Goal: Task Accomplishment & Management: Manage account settings

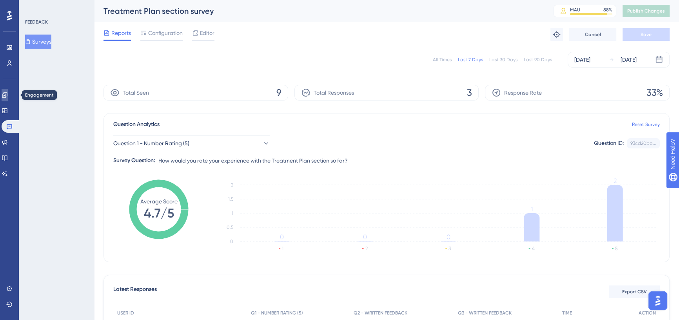
click at [8, 95] on icon at bounding box center [5, 95] width 6 height 6
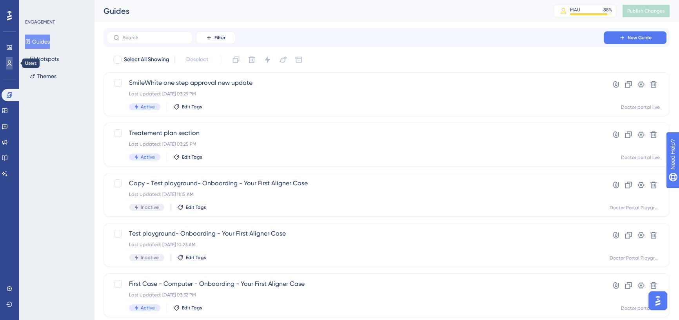
click at [13, 59] on link at bounding box center [9, 63] width 6 height 13
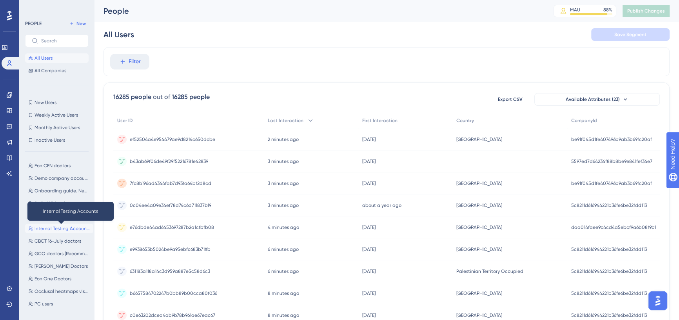
click at [73, 231] on button "Internal Testing Accounts Internal Testing Accounts" at bounding box center [59, 228] width 68 height 9
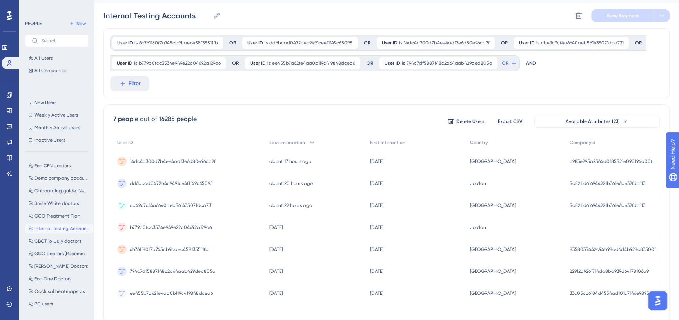
scroll to position [51, 0]
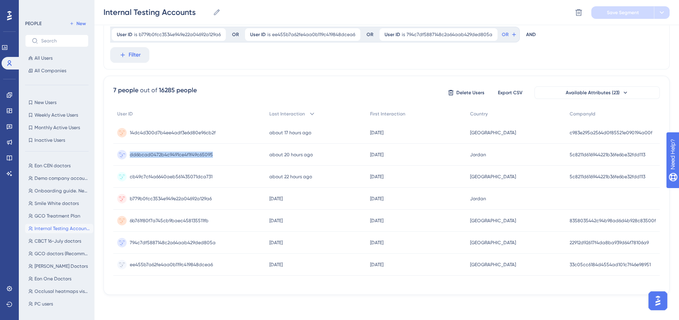
drag, startPoint x: 222, startPoint y: 156, endPoint x: 130, endPoint y: 160, distance: 92.3
click at [130, 160] on div "dd6bcad0472b4c9491ce4f1f49c65095 dd6bcad0472b4c9491ce4f1f49c65095" at bounding box center [189, 155] width 152 height 22
copy span "dd6bcad0472b4c9491ce4f1f49c65095"
drag, startPoint x: 216, startPoint y: 135, endPoint x: 126, endPoint y: 140, distance: 89.9
click at [126, 140] on div "14dc4d300d7b4ee4adf3e6d80e96cb2f 14dc4d300d7b4ee4adf3e6d80e96cb2f" at bounding box center [189, 133] width 152 height 22
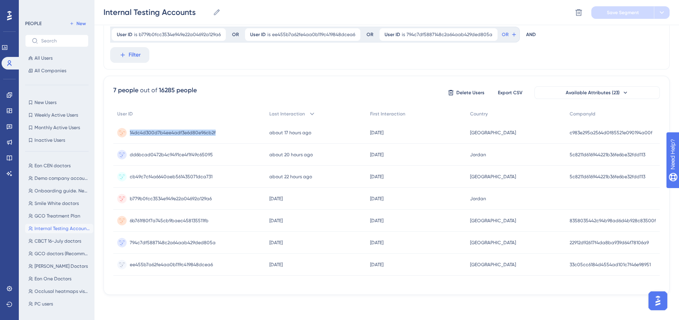
copy span "14dc4d300d7b4ee4adf3e6d80e96cb2f"
drag, startPoint x: 222, startPoint y: 174, endPoint x: 129, endPoint y: 180, distance: 93.6
click at [129, 180] on div "cb49c7cf4a6640aeb561435071dca731 cb49c7cf4a6640aeb561435071dca731" at bounding box center [189, 177] width 152 height 22
copy span "cb49c7cf4a6640aeb561435071dca731"
click at [56, 168] on span "Eon CEN doctors" at bounding box center [53, 165] width 36 height 6
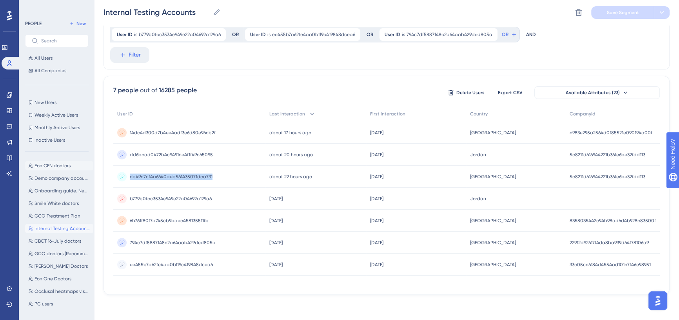
type input "Eon CEN doctors"
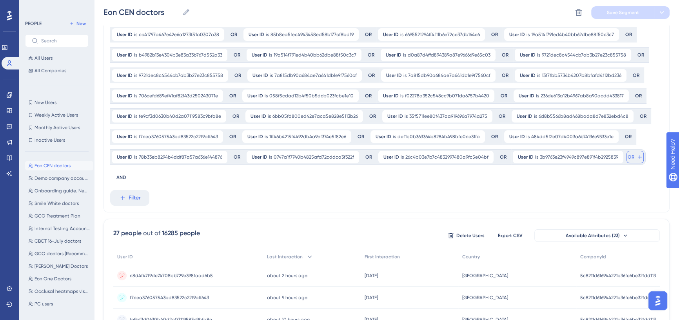
click at [637, 157] on icon at bounding box center [640, 157] width 6 height 6
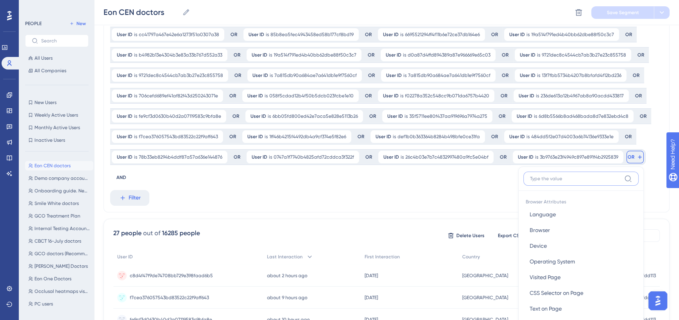
scroll to position [136, 0]
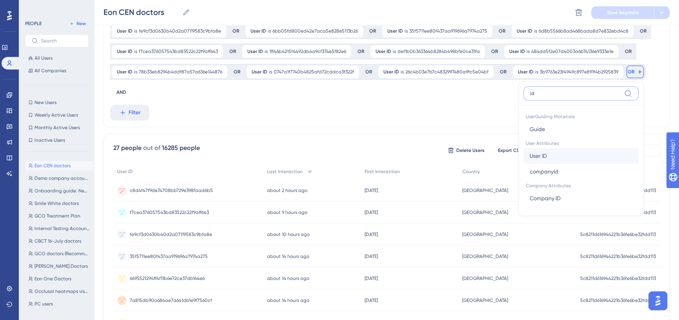
type input "id"
click at [564, 151] on button "User ID User ID" at bounding box center [581, 156] width 115 height 16
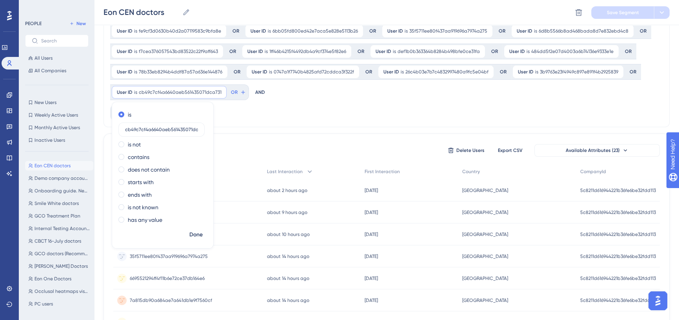
scroll to position [0, 7]
type input "cb49c7cf4a6640aeb561435071dca731"
click at [202, 233] on span "Done" at bounding box center [195, 234] width 13 height 9
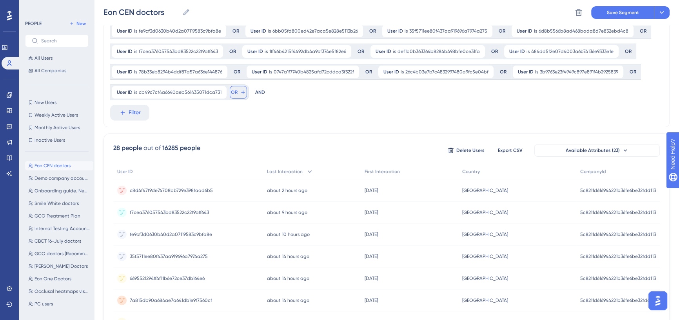
click at [240, 90] on icon at bounding box center [243, 92] width 6 height 6
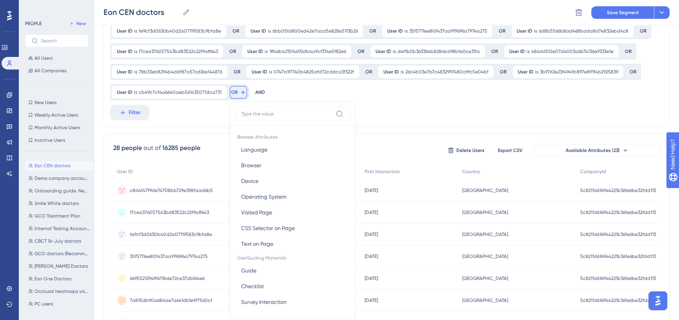
scroll to position [186, 0]
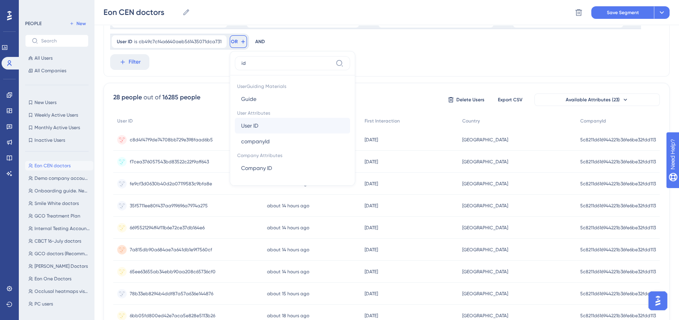
type input "id"
click at [257, 124] on button "User ID User ID" at bounding box center [292, 126] width 115 height 16
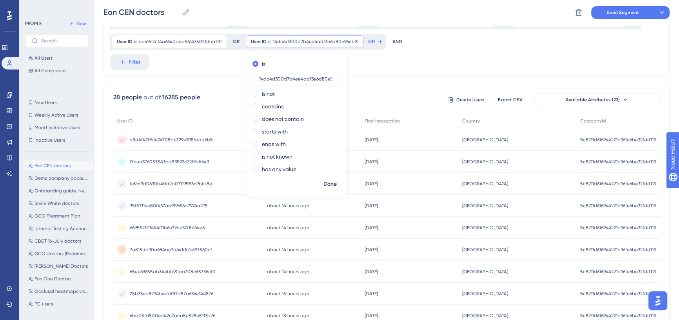
scroll to position [0, 11]
type input "14dc4d300d7b4ee4adf3e6d80e96cb2f"
click at [328, 186] on span "Done" at bounding box center [330, 183] width 13 height 9
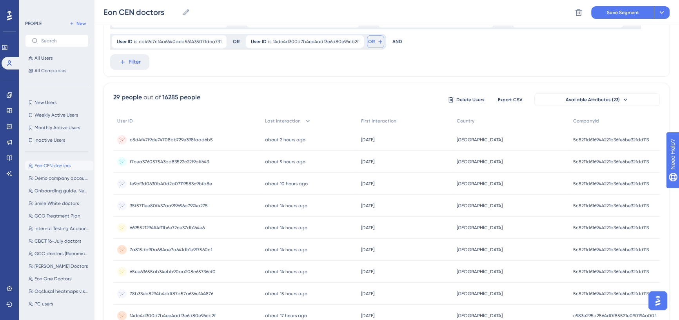
click at [368, 35] on button "OR" at bounding box center [375, 41] width 17 height 13
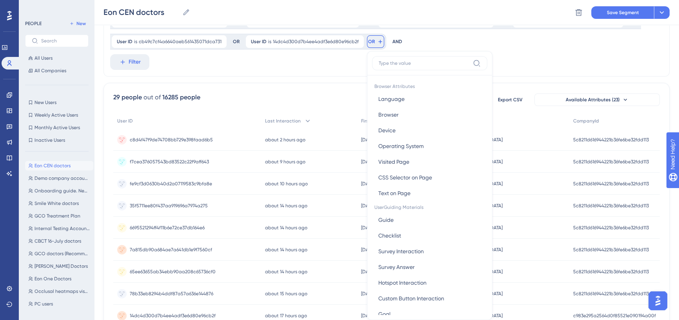
scroll to position [212, 0]
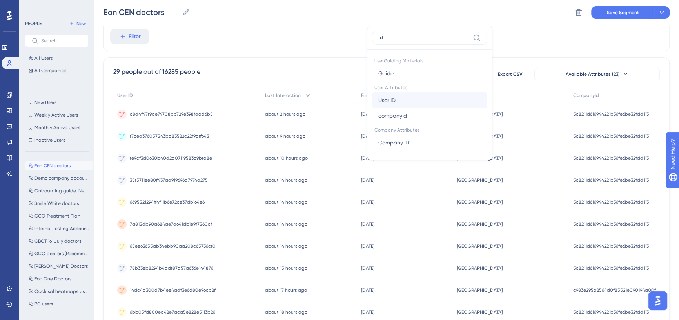
type input "id"
click at [389, 98] on span "User ID" at bounding box center [386, 99] width 17 height 9
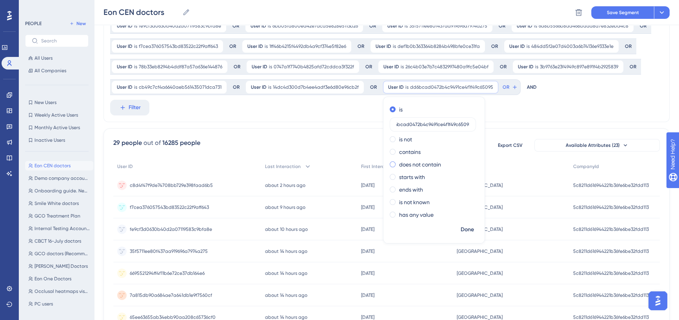
scroll to position [140, 0]
type input "dd6bcad0472b4c9491ce4f1f49c65095"
click at [470, 228] on button "Done" at bounding box center [468, 230] width 22 height 14
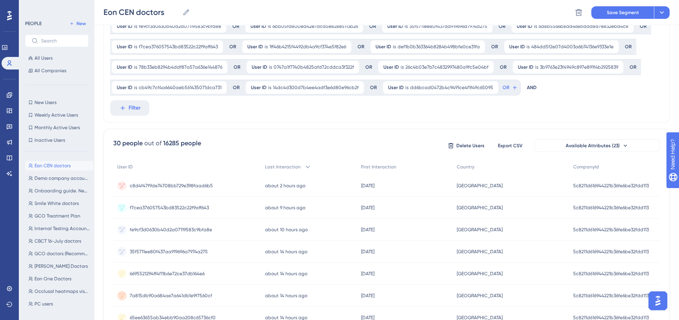
scroll to position [105, 0]
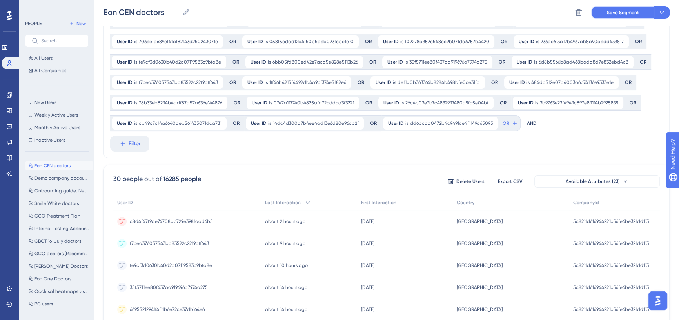
click at [620, 8] on button "Save Segment" at bounding box center [622, 12] width 63 height 13
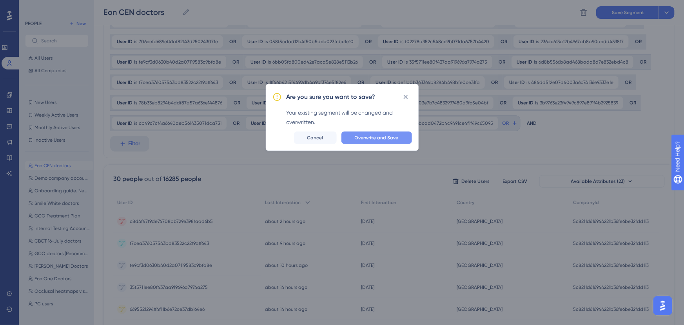
click at [360, 143] on button "Overwrite and Save" at bounding box center [377, 137] width 71 height 13
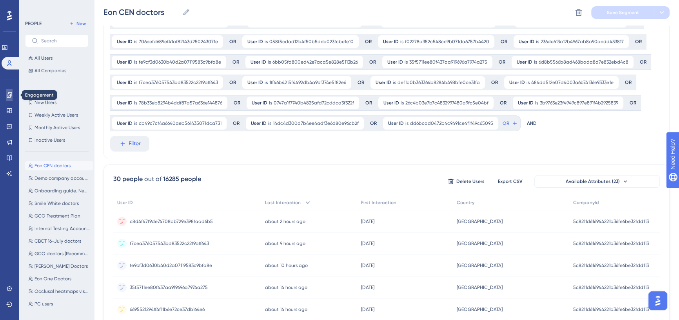
click at [7, 94] on icon at bounding box center [9, 95] width 6 height 6
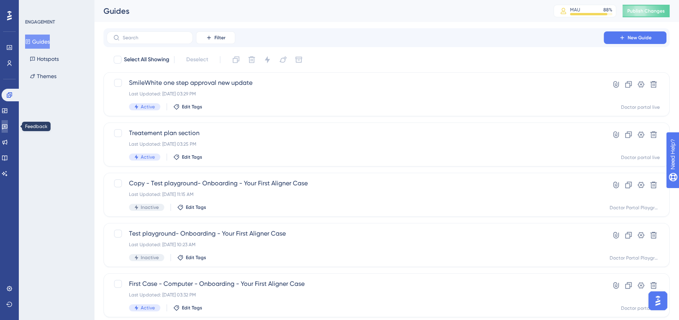
click at [7, 122] on link at bounding box center [5, 126] width 6 height 13
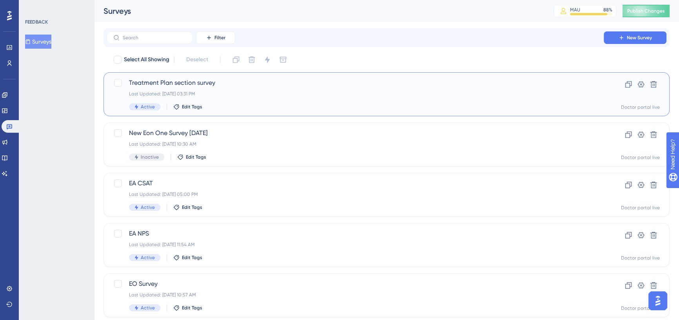
click at [241, 94] on div "Last Updated: [DATE] 03:31 PM" at bounding box center [355, 94] width 453 height 6
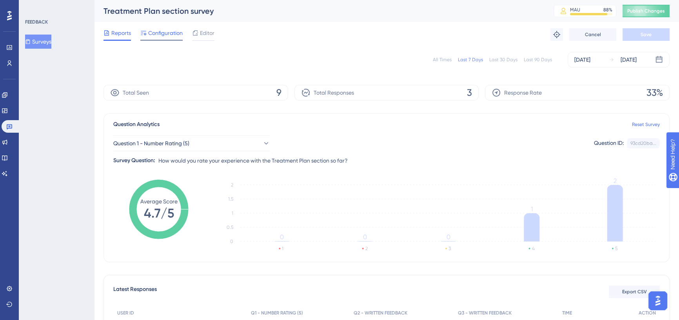
click at [167, 35] on span "Configuration" at bounding box center [165, 32] width 35 height 9
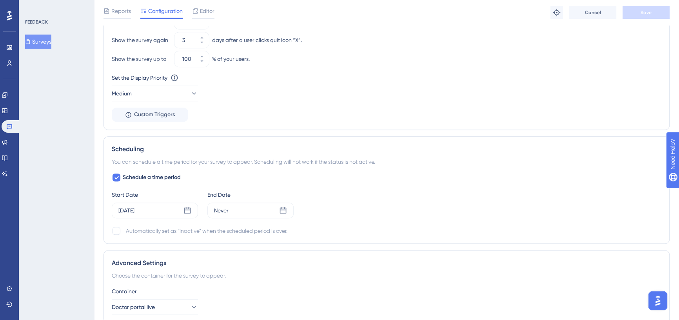
scroll to position [600, 0]
click at [183, 206] on div "[DATE]" at bounding box center [155, 210] width 86 height 16
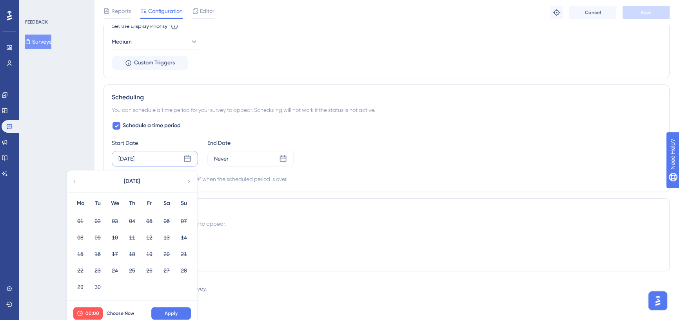
scroll to position [657, 0]
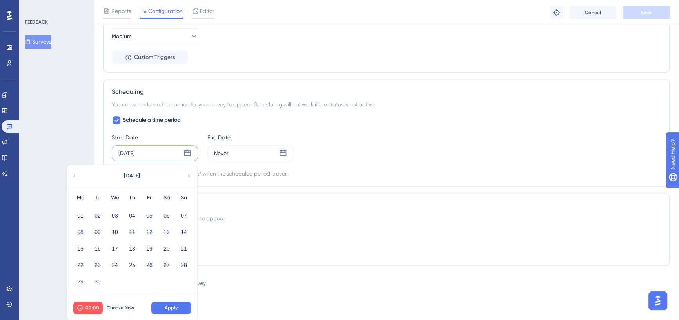
click at [188, 175] on icon at bounding box center [188, 175] width 5 height 7
click at [127, 215] on button "02" at bounding box center [132, 215] width 13 height 13
click at [169, 309] on span "Apply" at bounding box center [171, 307] width 13 height 6
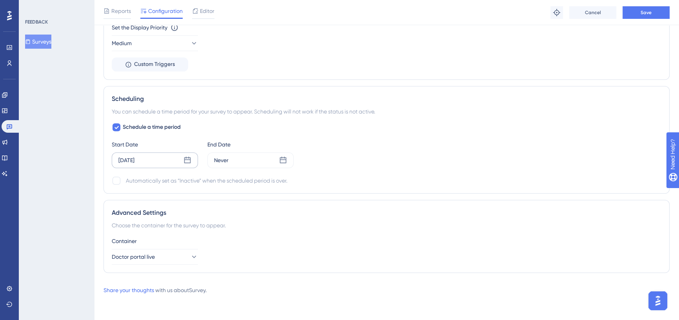
scroll to position [649, 0]
click at [648, 18] on button "Save" at bounding box center [646, 12] width 47 height 13
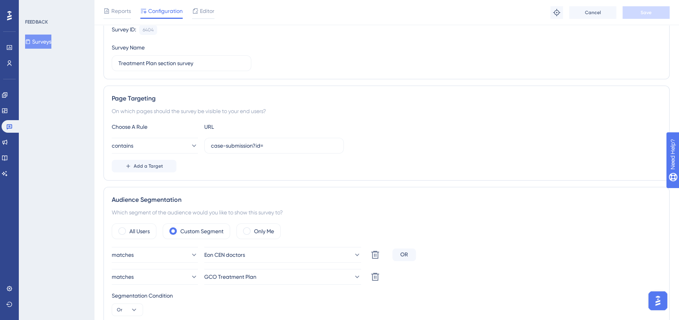
scroll to position [0, 0]
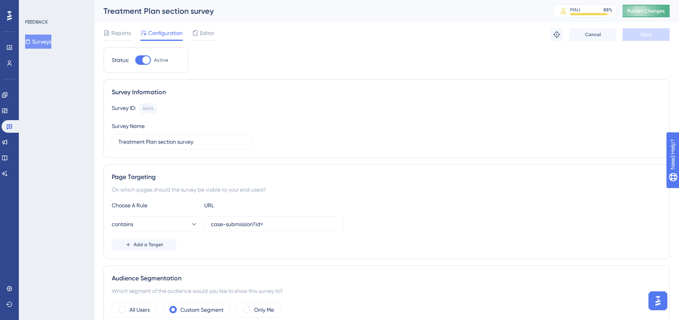
click at [641, 9] on span "Publish Changes" at bounding box center [647, 11] width 38 height 6
click at [8, 113] on link at bounding box center [5, 110] width 6 height 13
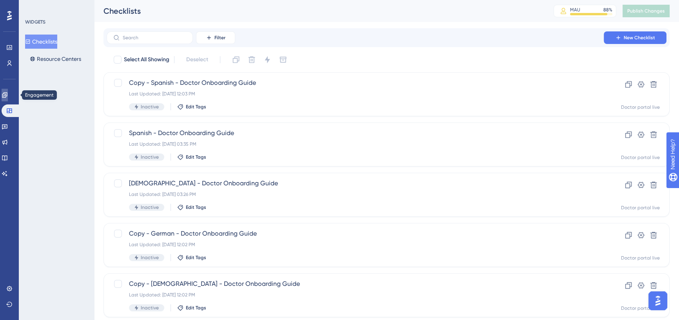
click at [8, 94] on icon at bounding box center [5, 95] width 6 height 6
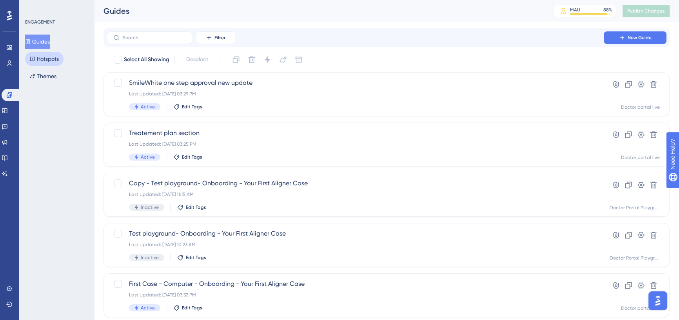
click at [50, 60] on button "Hotspots" at bounding box center [44, 59] width 38 height 14
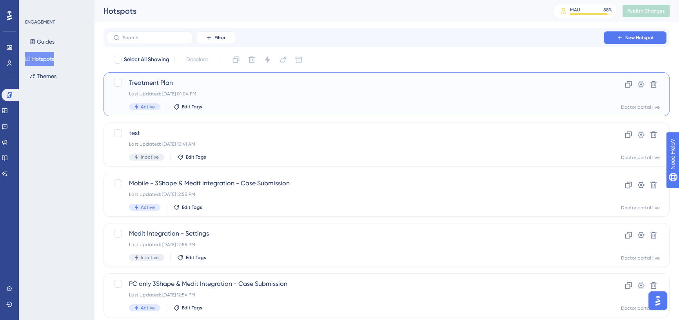
click at [181, 87] on div "Treatment Plan Last Updated: [DATE] 01:04 PM Active Edit Tags" at bounding box center [355, 94] width 453 height 32
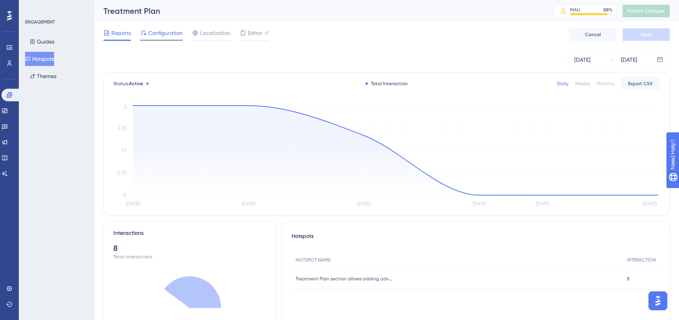
click at [177, 35] on span "Configuration" at bounding box center [165, 32] width 35 height 9
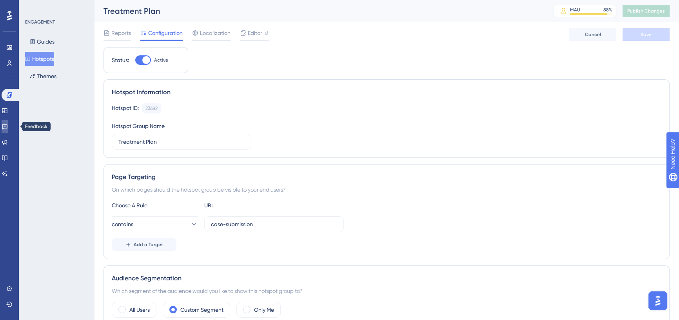
click at [7, 128] on icon at bounding box center [4, 126] width 5 height 5
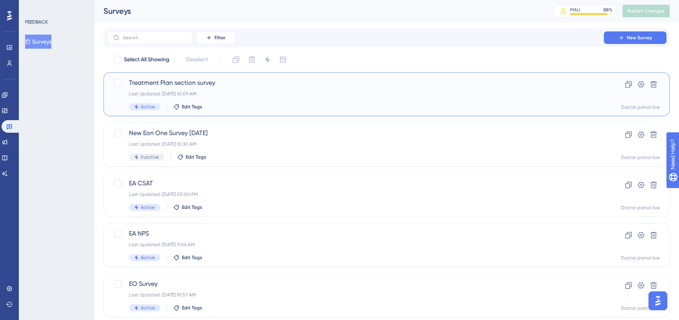
click at [183, 92] on div "Last Updated: [DATE] 10:09 AM" at bounding box center [355, 94] width 453 height 6
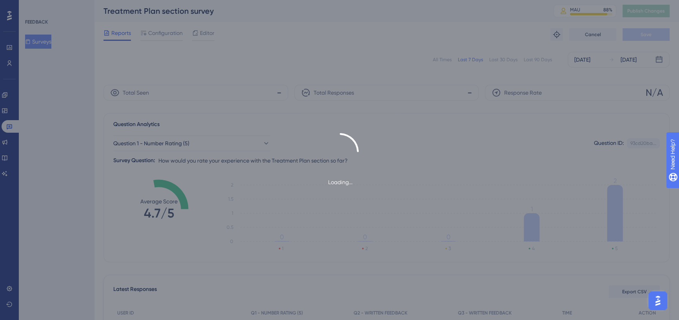
click at [211, 35] on div "Loading..." at bounding box center [339, 160] width 679 height 320
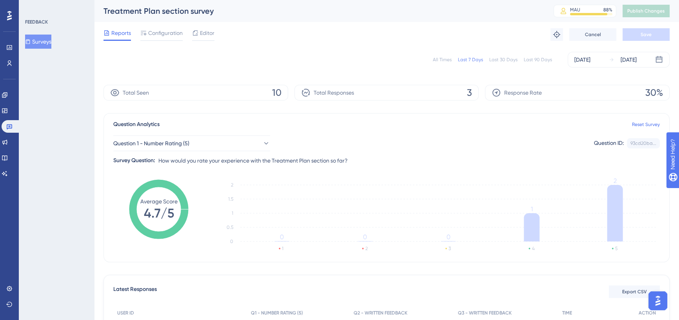
click at [204, 32] on span "Editor" at bounding box center [207, 32] width 15 height 9
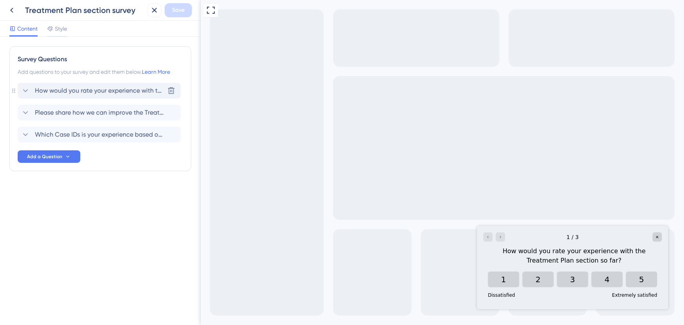
click at [121, 87] on span "How would you rate your experience with the Treatment Plan section so far?" at bounding box center [99, 90] width 129 height 9
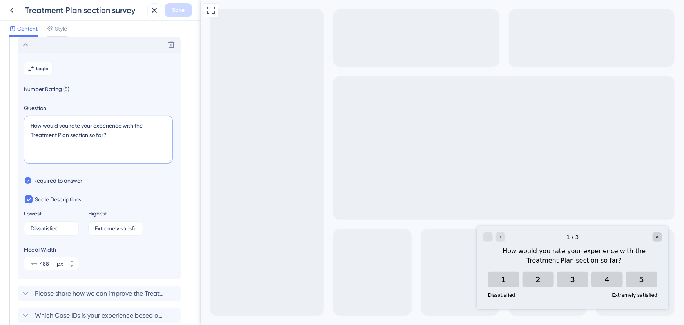
click at [153, 129] on textarea "How would you rate your experience with the Treatment Plan section so far?" at bounding box center [98, 140] width 149 height 48
type textarea "How would you rate your experience with the new Treatment Plan section so far?"
click at [190, 13] on button "Save" at bounding box center [178, 10] width 27 height 14
click at [11, 12] on icon at bounding box center [11, 9] width 9 height 9
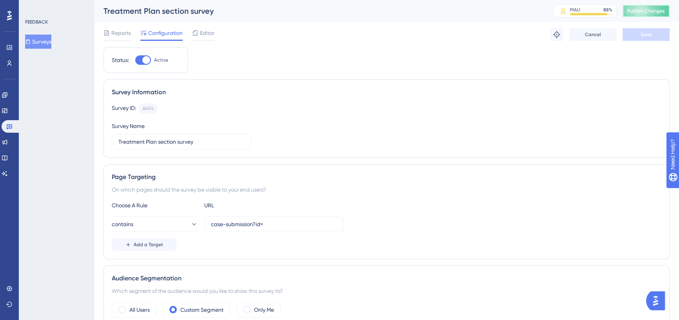
click at [645, 15] on button "Publish Changes" at bounding box center [646, 11] width 47 height 13
click at [8, 98] on link at bounding box center [5, 95] width 6 height 13
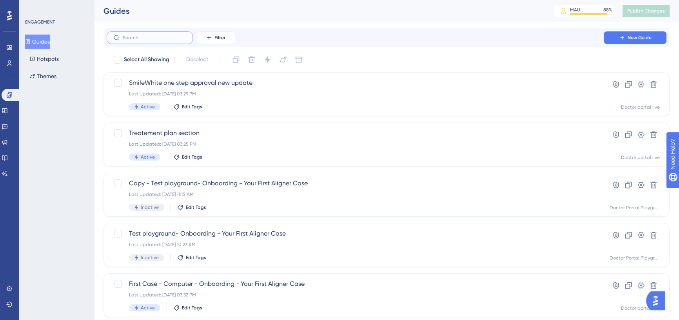
click at [130, 39] on input "text" at bounding box center [155, 37] width 64 height 5
type input "oi"
checkbox input "true"
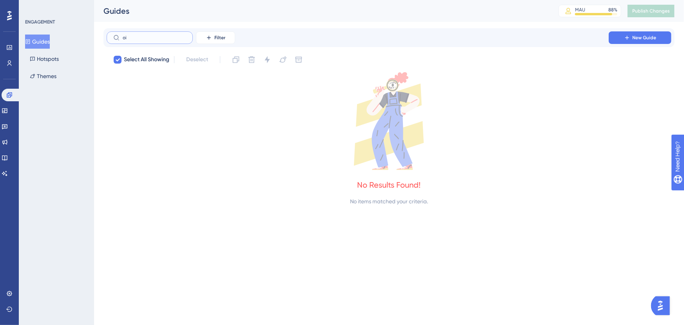
type input "o"
checkbox input "false"
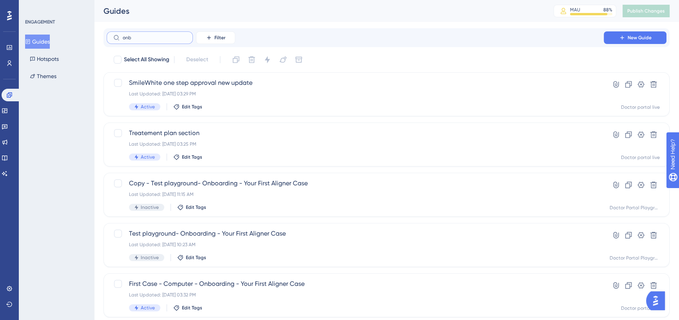
type input "onbv"
checkbox input "true"
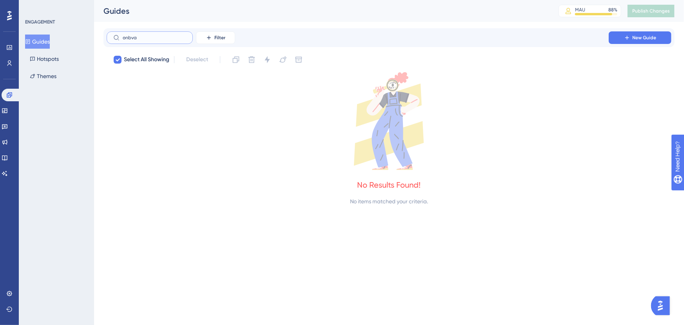
type input "o"
checkbox input "false"
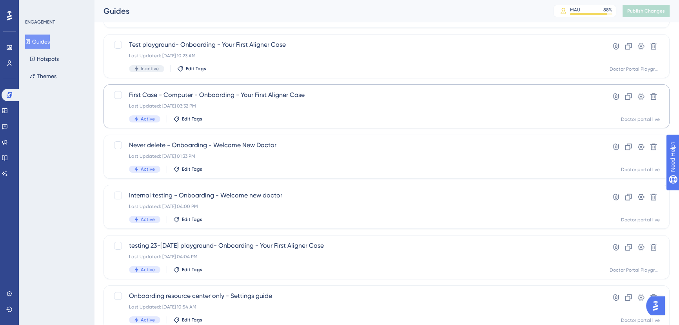
scroll to position [107, 0]
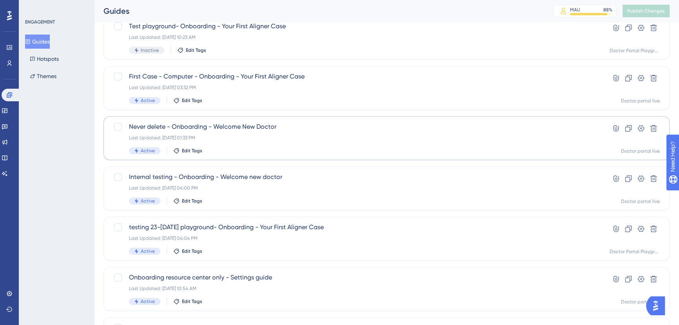
type input "onboar"
click at [235, 128] on span "Never delete - Onboarding - Welcome New Doctor" at bounding box center [355, 126] width 453 height 9
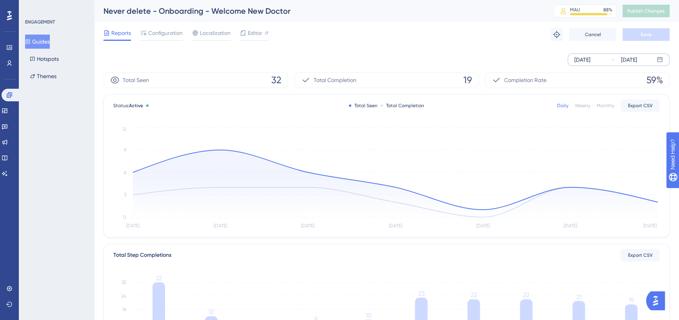
click at [591, 62] on div "[DATE]" at bounding box center [583, 59] width 16 height 9
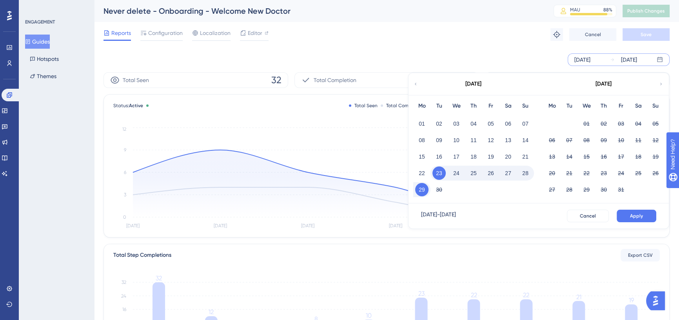
click at [417, 86] on icon at bounding box center [415, 83] width 5 height 7
click at [441, 118] on button "01" at bounding box center [439, 123] width 13 height 13
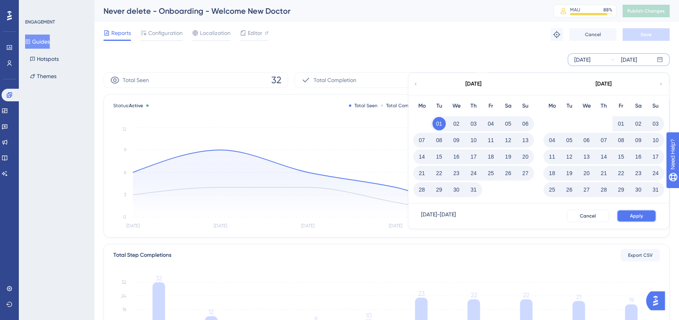
click at [633, 218] on span "Apply" at bounding box center [636, 216] width 13 height 6
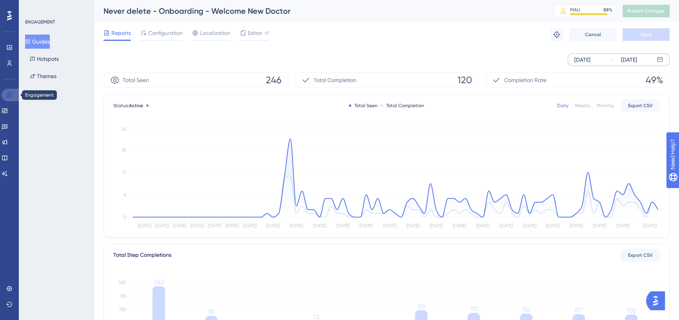
click at [7, 95] on icon at bounding box center [9, 95] width 6 height 6
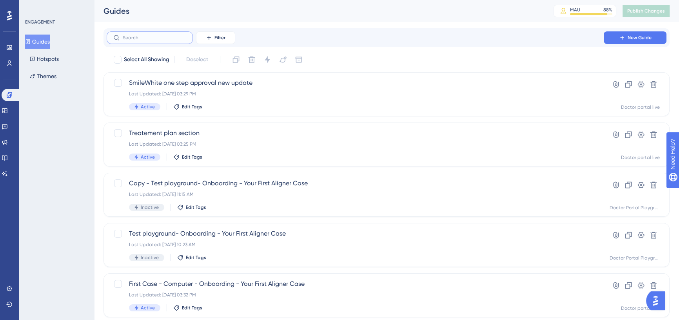
click at [158, 35] on input "text" at bounding box center [155, 37] width 64 height 5
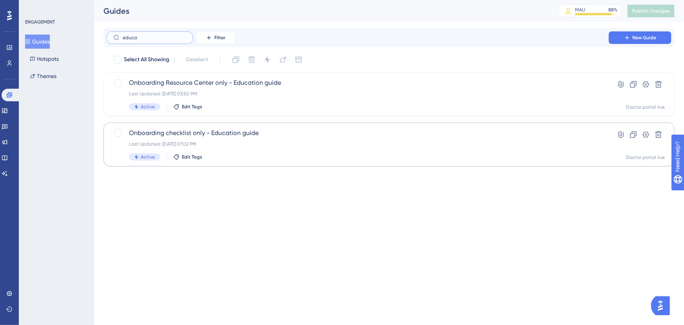
type input "educa"
click at [267, 126] on div "Onboarding checklist only - Education guide Last Updated: [DATE] 07:02 PM Activ…" at bounding box center [389, 144] width 571 height 44
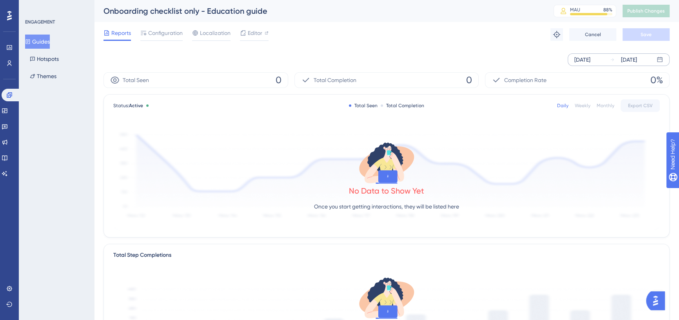
click at [591, 58] on div "[DATE]" at bounding box center [583, 59] width 16 height 9
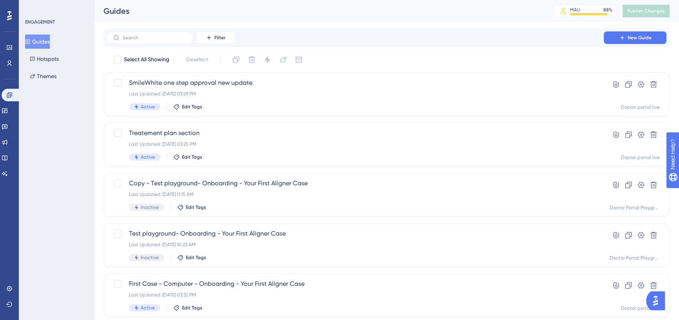
click at [180, 47] on div "Filter New Guide Select All Showing Deselect SmileWhite one step approval new u…" at bounding box center [387, 305] width 566 height 555
click at [171, 38] on input "text" at bounding box center [155, 37] width 64 height 5
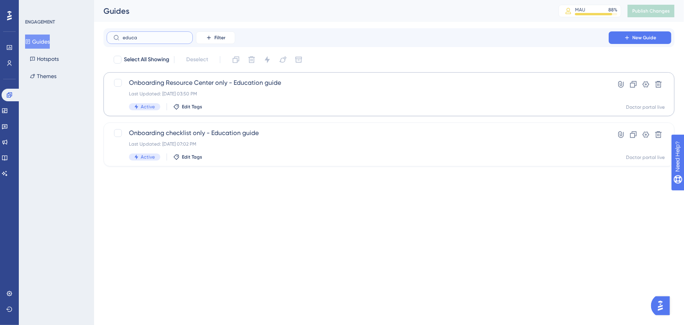
type input "educa"
click at [254, 84] on span "Onboarding Resource Center only - Education guide" at bounding box center [358, 82] width 458 height 9
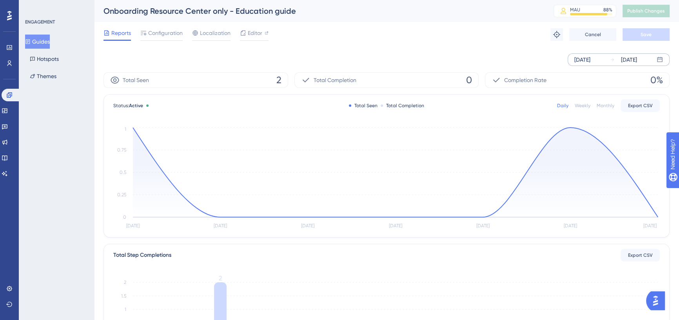
click at [588, 60] on div "[DATE]" at bounding box center [583, 59] width 16 height 9
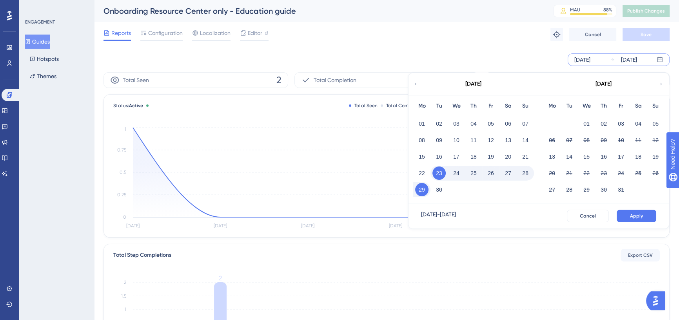
click at [417, 84] on icon at bounding box center [415, 83] width 5 height 7
click at [434, 117] on div "01" at bounding box center [439, 123] width 17 height 15
click at [437, 119] on button "01" at bounding box center [439, 123] width 13 height 13
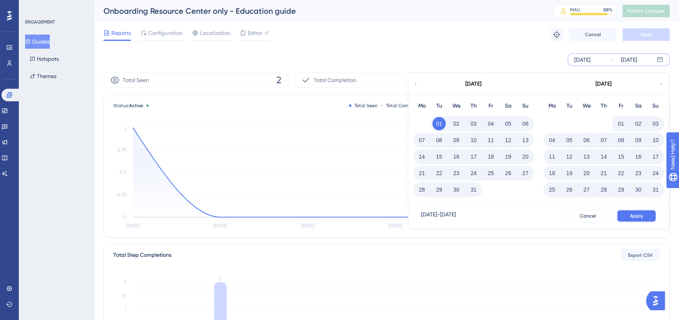
click at [633, 216] on span "Apply" at bounding box center [636, 216] width 13 height 6
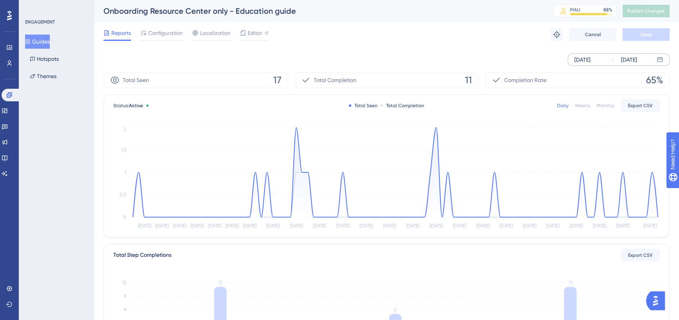
click at [47, 38] on button "Guides" at bounding box center [37, 42] width 25 height 14
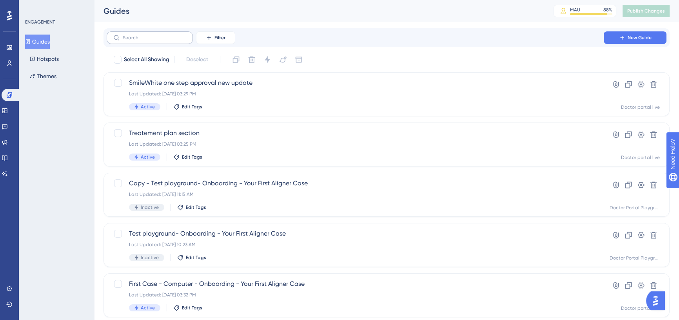
click at [155, 34] on label at bounding box center [150, 37] width 86 height 13
click at [155, 35] on input "text" at bounding box center [155, 37] width 64 height 5
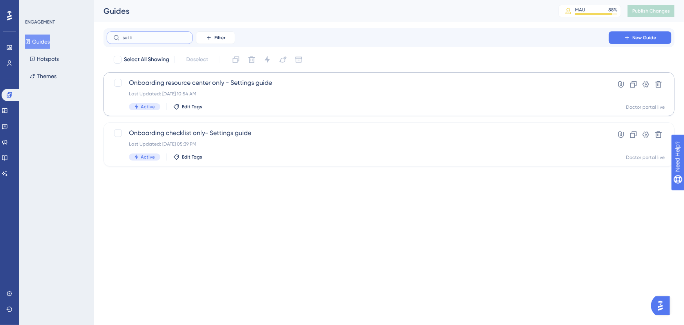
type input "setti"
click at [211, 87] on span "Onboarding resource center only - Settings guide" at bounding box center [358, 82] width 458 height 9
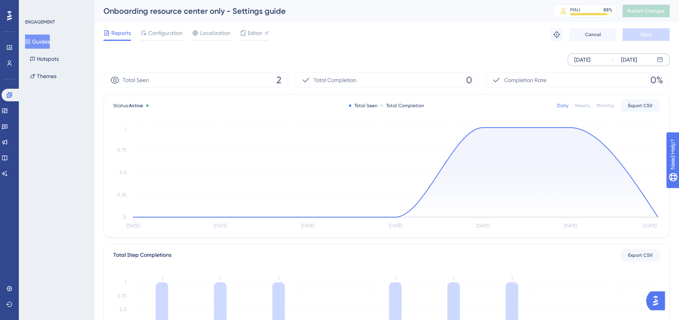
click at [589, 55] on div "[DATE]" at bounding box center [583, 59] width 16 height 9
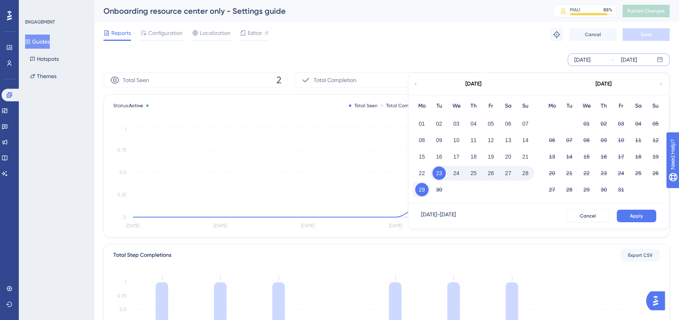
click at [416, 84] on icon at bounding box center [415, 83] width 5 height 7
click at [441, 126] on button "01" at bounding box center [439, 123] width 13 height 13
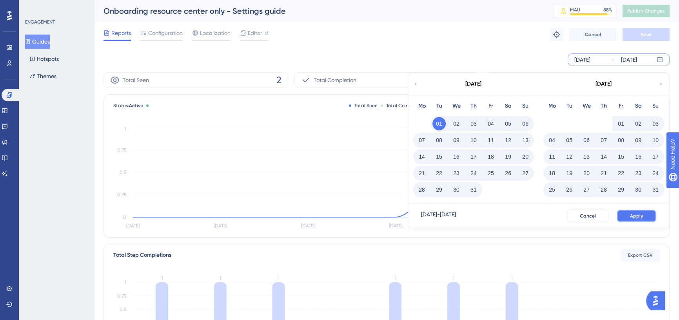
click at [644, 213] on button "Apply" at bounding box center [637, 215] width 40 height 13
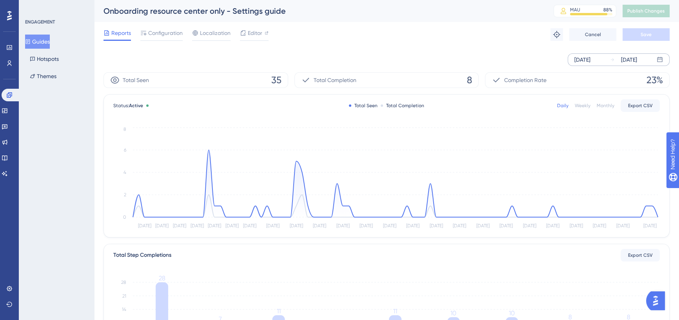
click at [47, 44] on button "Guides" at bounding box center [37, 42] width 25 height 14
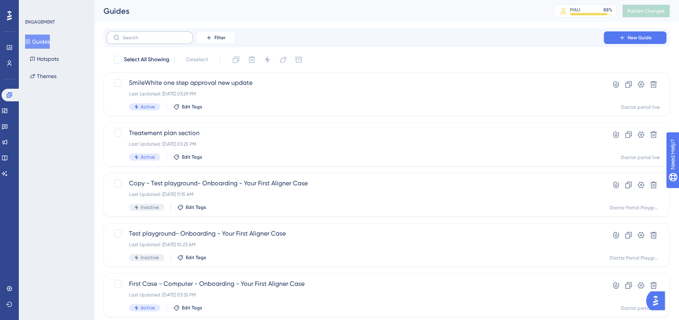
click at [164, 34] on label at bounding box center [150, 37] width 86 height 13
click at [164, 35] on input "text" at bounding box center [155, 37] width 64 height 5
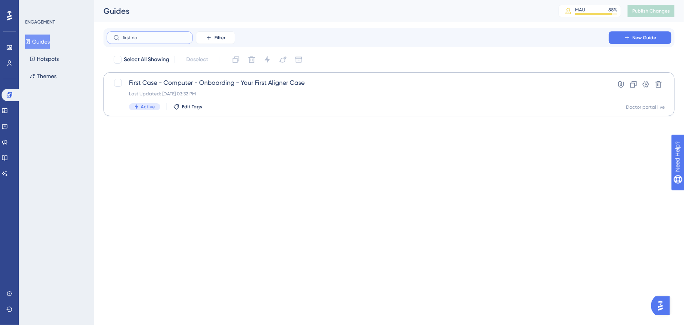
type input "first ca"
click at [243, 87] on span "First Case - Computer - Onboarding - Your First Aligner Case" at bounding box center [358, 82] width 458 height 9
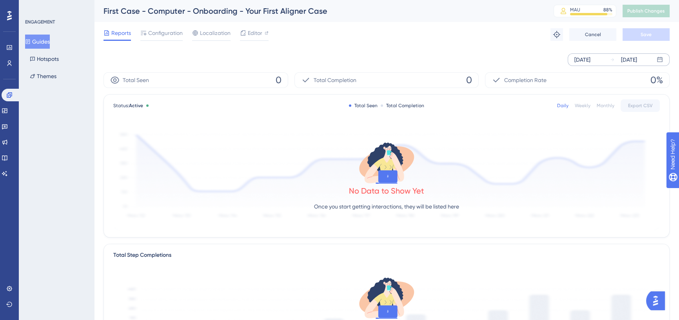
click at [583, 64] on div "[DATE]" at bounding box center [583, 59] width 16 height 9
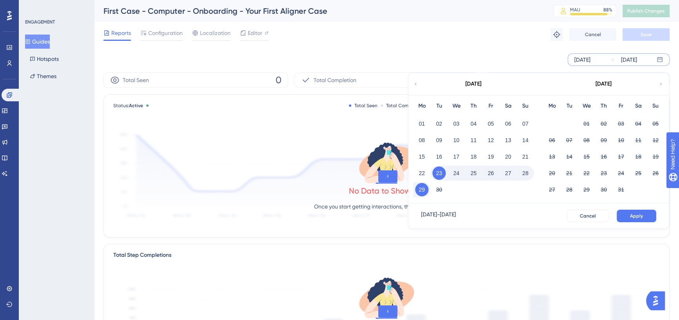
click at [415, 84] on icon at bounding box center [416, 84] width 2 height 2
click at [441, 120] on button "01" at bounding box center [439, 123] width 13 height 13
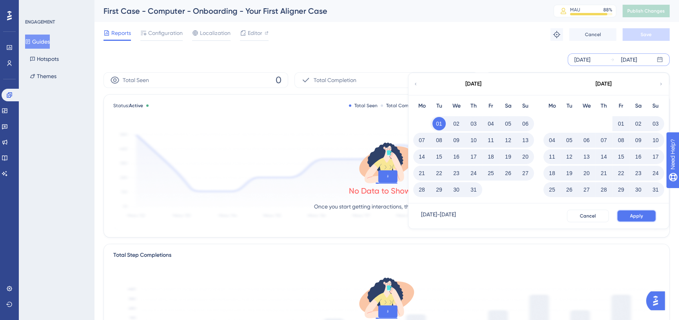
click at [635, 215] on span "Apply" at bounding box center [636, 216] width 13 height 6
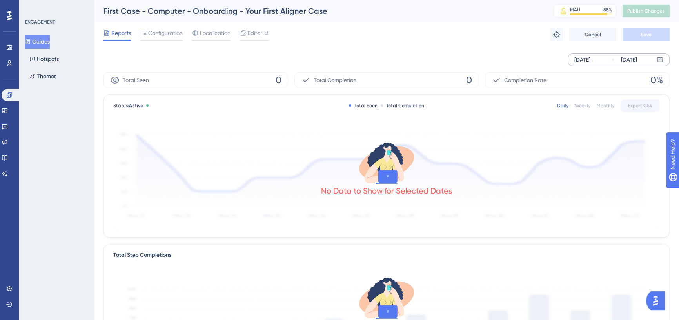
click at [45, 39] on button "Guides" at bounding box center [37, 42] width 25 height 14
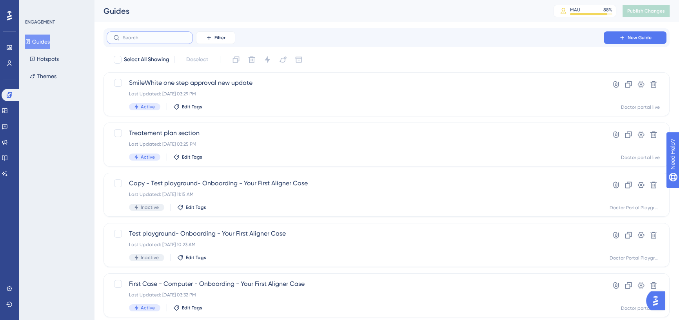
click at [144, 40] on input "text" at bounding box center [155, 37] width 64 height 5
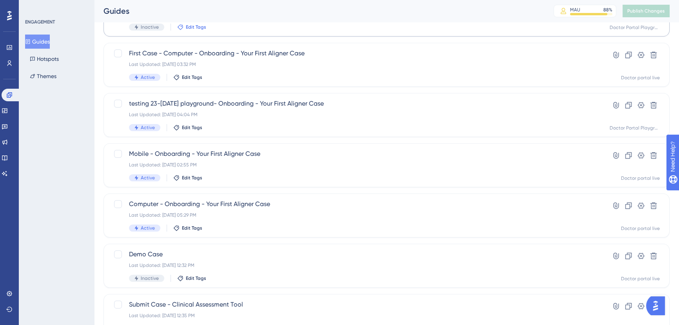
scroll to position [130, 0]
type input "case"
click at [214, 204] on span "Computer - Onboarding - Your First Aligner Case" at bounding box center [355, 203] width 453 height 9
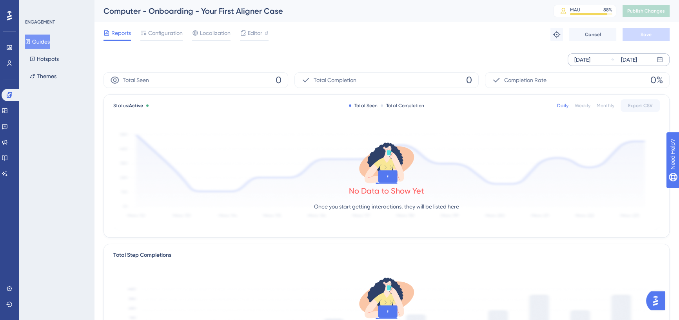
click at [588, 58] on div "[DATE]" at bounding box center [583, 59] width 16 height 9
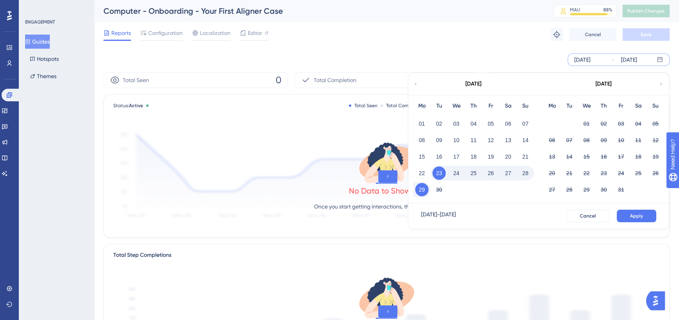
click at [416, 82] on icon at bounding box center [415, 83] width 5 height 7
click at [438, 123] on button "01" at bounding box center [439, 123] width 13 height 13
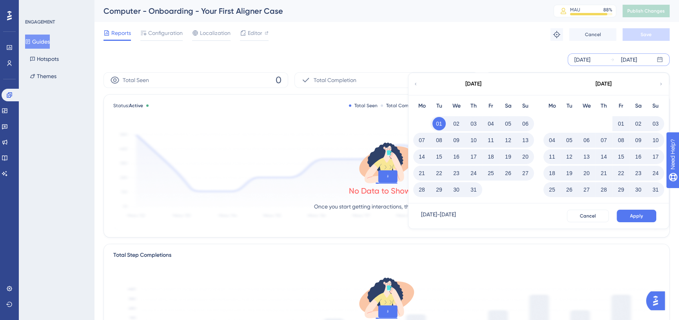
click at [657, 214] on div "[DATE] - [DATE] Cancel Apply" at bounding box center [539, 215] width 248 height 13
click at [648, 214] on button "Apply" at bounding box center [637, 215] width 40 height 13
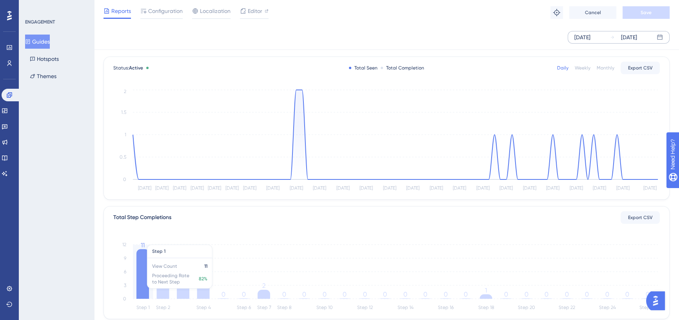
scroll to position [35, 0]
click at [141, 275] on icon at bounding box center [142, 273] width 13 height 50
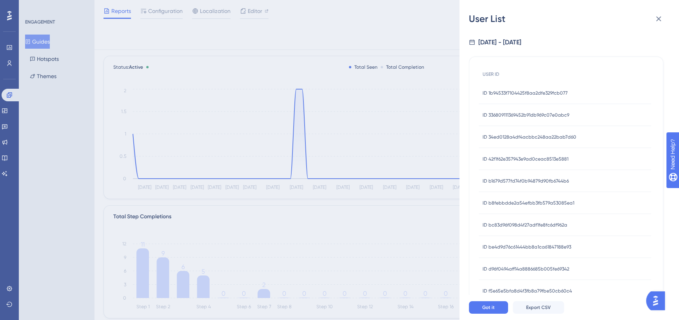
click at [166, 271] on div "User List [DATE] - [DATE] USER ID ID 1b94533f7104425f8aa2dfe329fcb077 ID 1b9453…" at bounding box center [339, 160] width 679 height 320
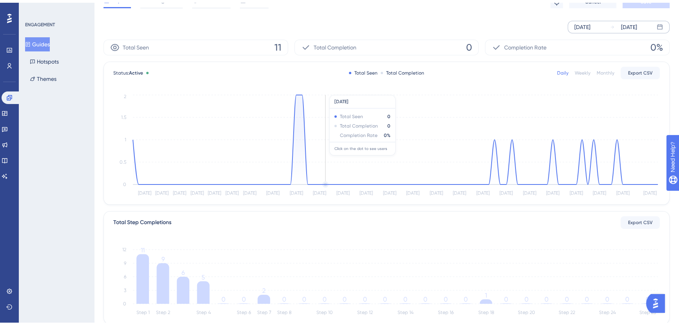
scroll to position [0, 0]
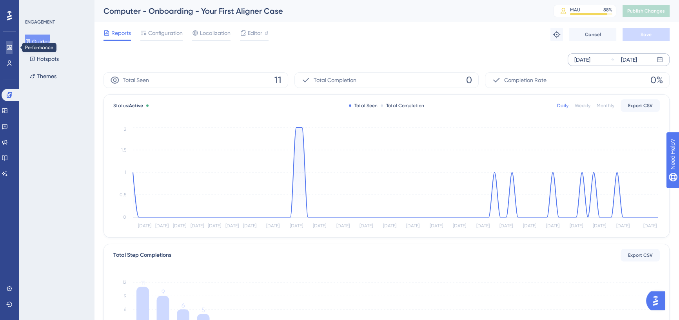
click at [9, 44] on link at bounding box center [9, 47] width 6 height 13
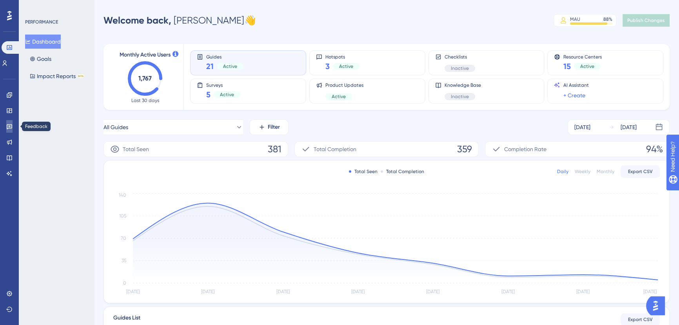
click at [8, 129] on link at bounding box center [9, 126] width 6 height 13
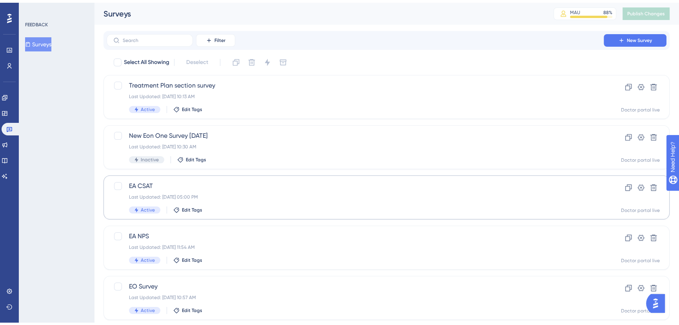
scroll to position [67, 0]
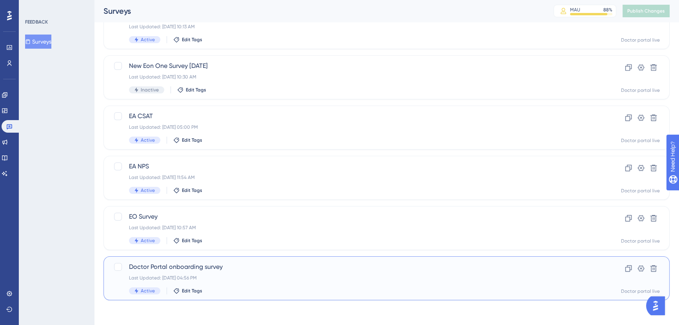
click at [190, 267] on span "Doctor Portal onboarding survey" at bounding box center [355, 266] width 453 height 9
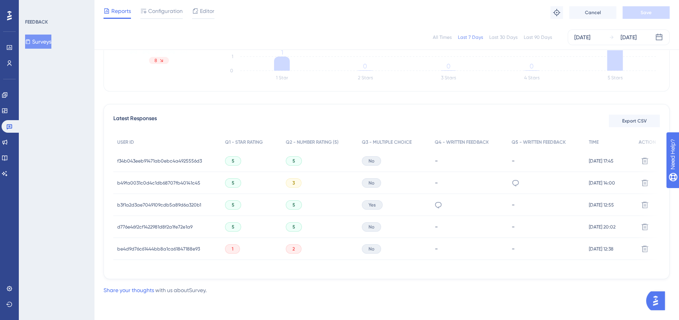
scroll to position [76, 0]
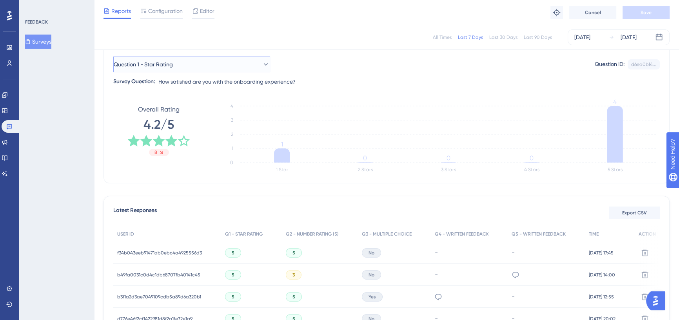
click at [243, 61] on button "Question 1 - Star Rating" at bounding box center [191, 64] width 157 height 16
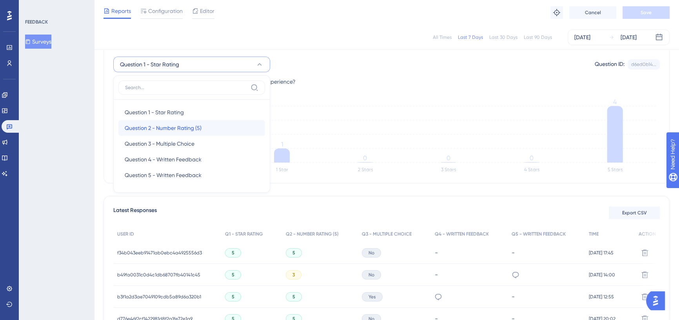
click at [206, 129] on div "Question 2 - Number Rating (5) Question 2 - Number Rating (5)" at bounding box center [192, 128] width 134 height 16
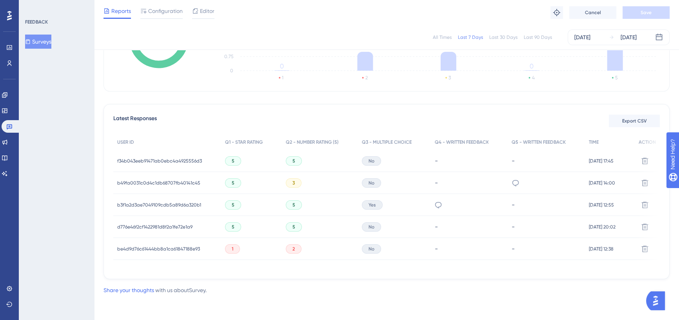
scroll to position [170, 0]
